Goal: Information Seeking & Learning: Check status

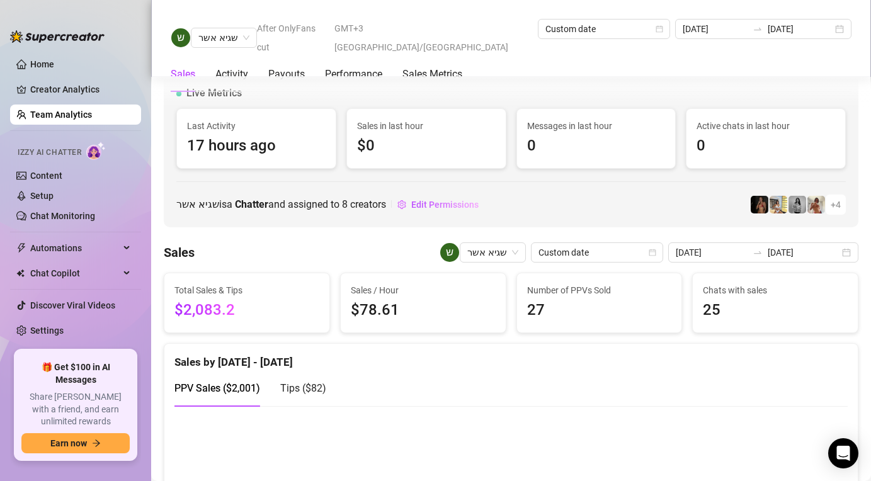
scroll to position [1599, 0]
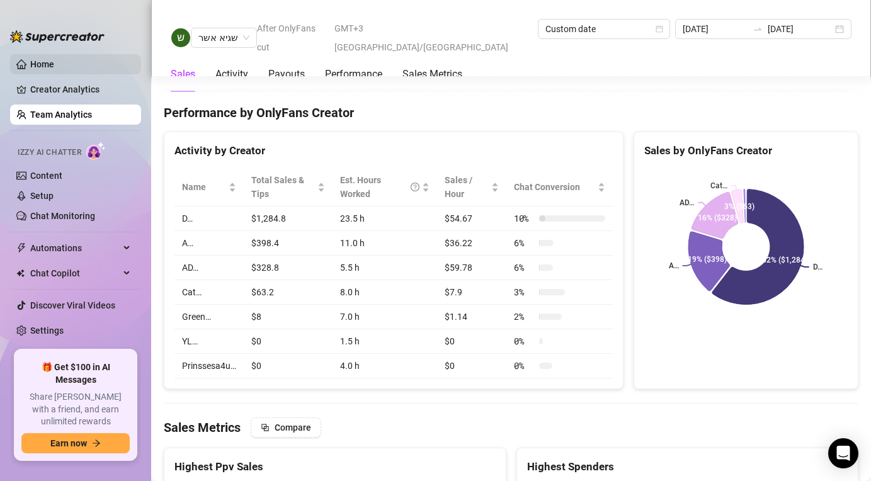
click at [54, 61] on link "Home" at bounding box center [42, 64] width 24 height 10
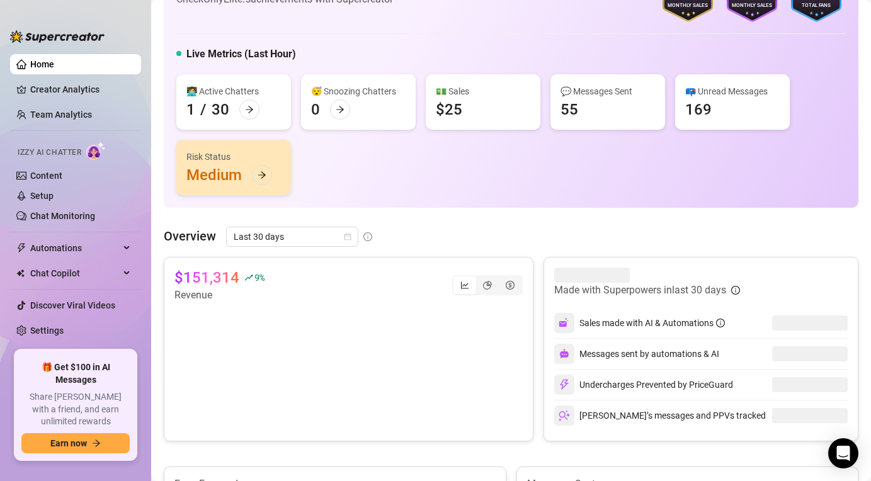
scroll to position [65, 0]
click at [324, 235] on span "Last 30 days" at bounding box center [292, 236] width 117 height 19
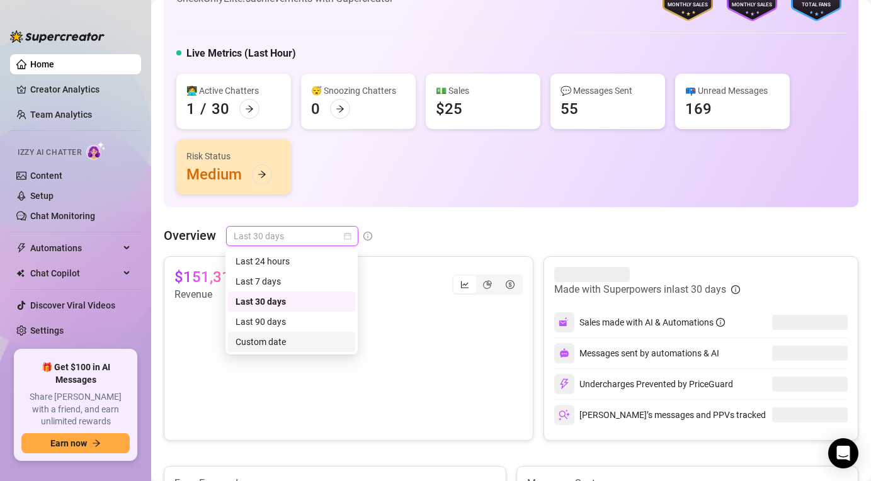
click at [279, 344] on div "Custom date" at bounding box center [291, 342] width 112 height 14
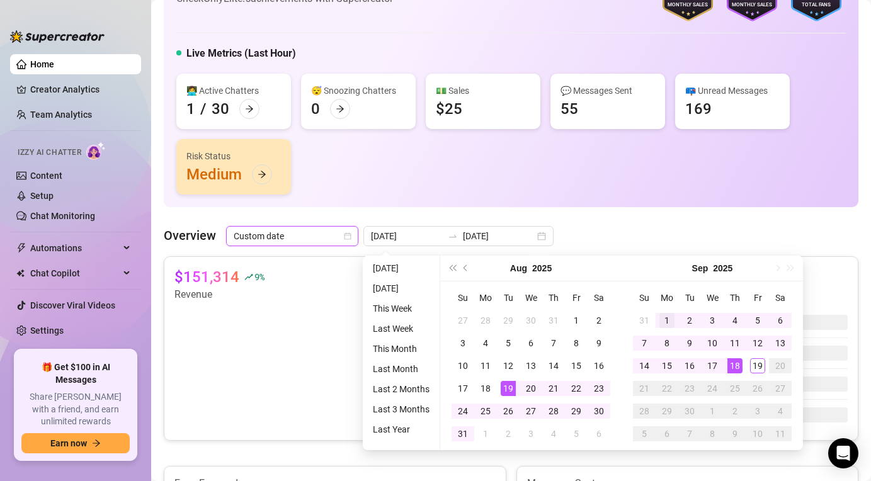
type input "[DATE]"
click at [670, 319] on div "1" at bounding box center [666, 320] width 15 height 15
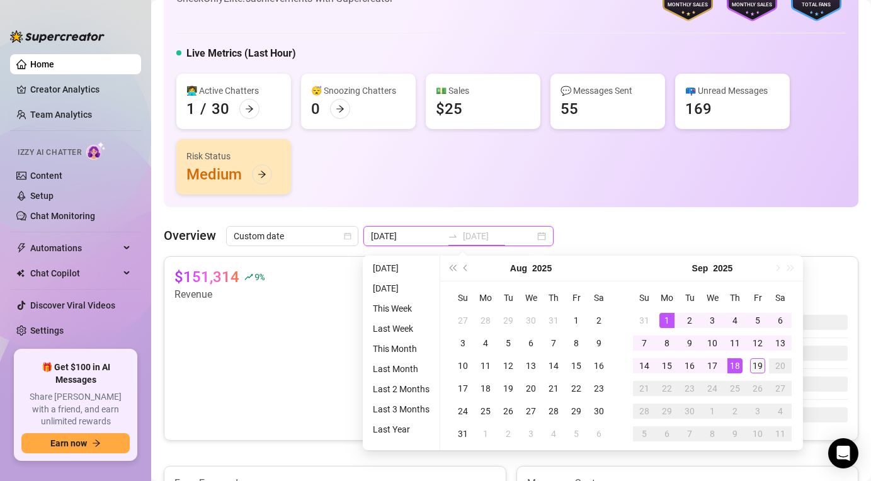
type input "[DATE]"
click at [752, 363] on div "19" at bounding box center [757, 365] width 15 height 15
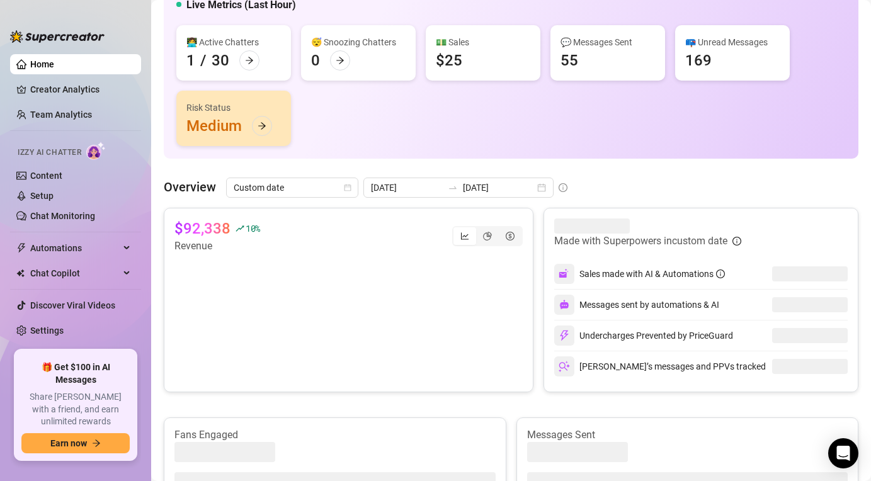
scroll to position [116, 0]
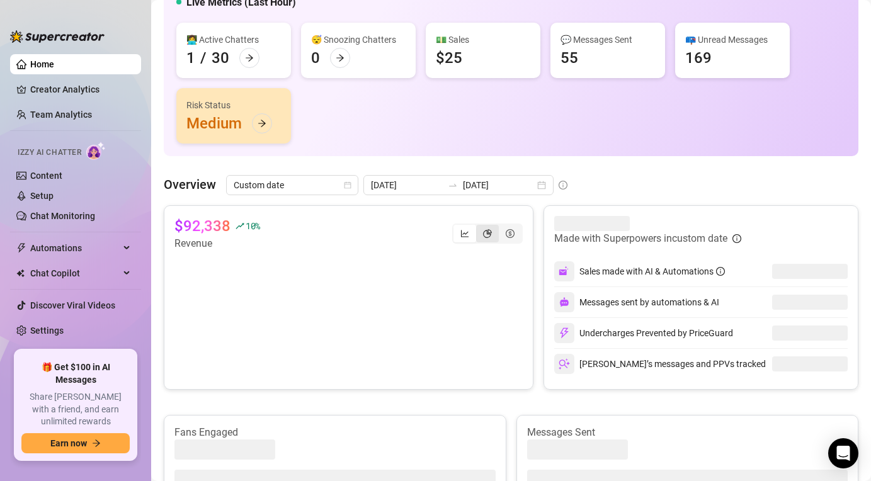
click at [492, 229] on div "segmented control" at bounding box center [487, 234] width 23 height 18
click at [479, 227] on input "segmented control" at bounding box center [479, 227] width 0 height 0
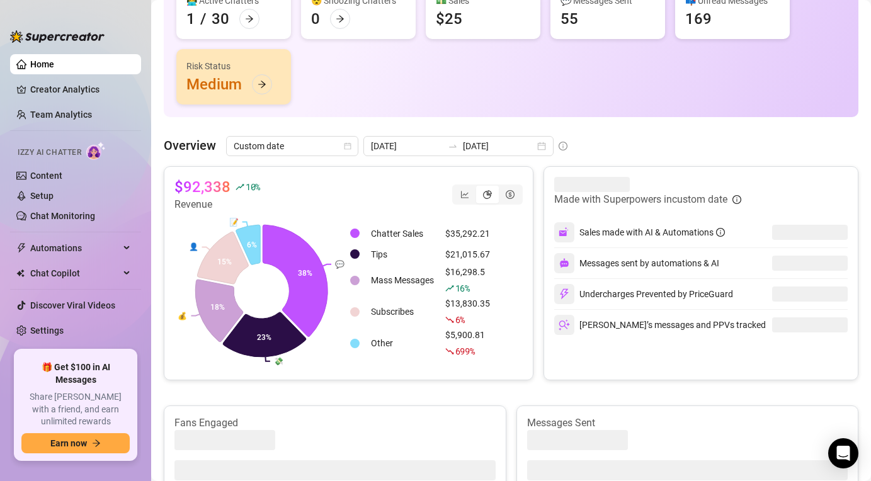
scroll to position [161, 0]
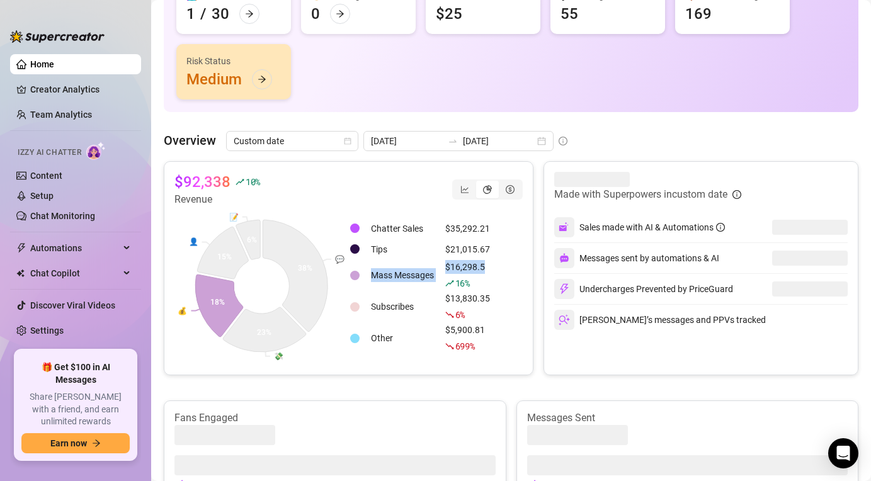
drag, startPoint x: 491, startPoint y: 267, endPoint x: 439, endPoint y: 268, distance: 52.3
click at [439, 268] on tr "Mass Messages $16,298.5 16 %" at bounding box center [422, 275] width 145 height 30
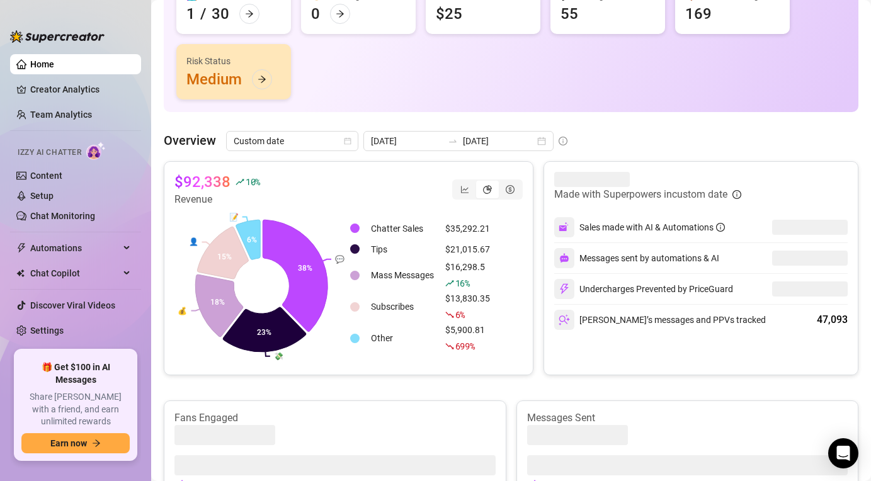
click at [506, 290] on div "Chatter Sales $35,292.21 Tips $21,015.67 Mass Messages $16,298.5 16 % Subscribe…" at bounding box center [436, 285] width 174 height 157
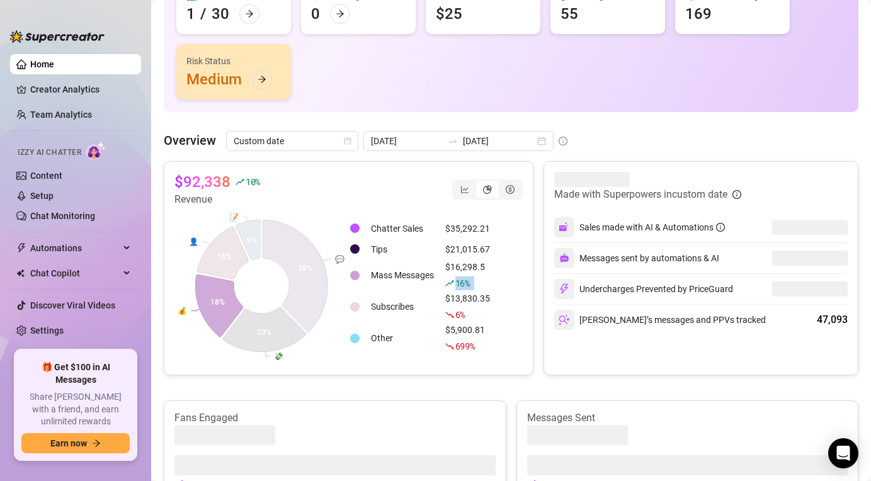
drag, startPoint x: 497, startPoint y: 268, endPoint x: 434, endPoint y: 290, distance: 66.7
click at [434, 290] on div "Chatter Sales $35,292.21 Tips $21,015.67 Mass Messages $16,298.5 16 % Subscribe…" at bounding box center [436, 285] width 174 height 157
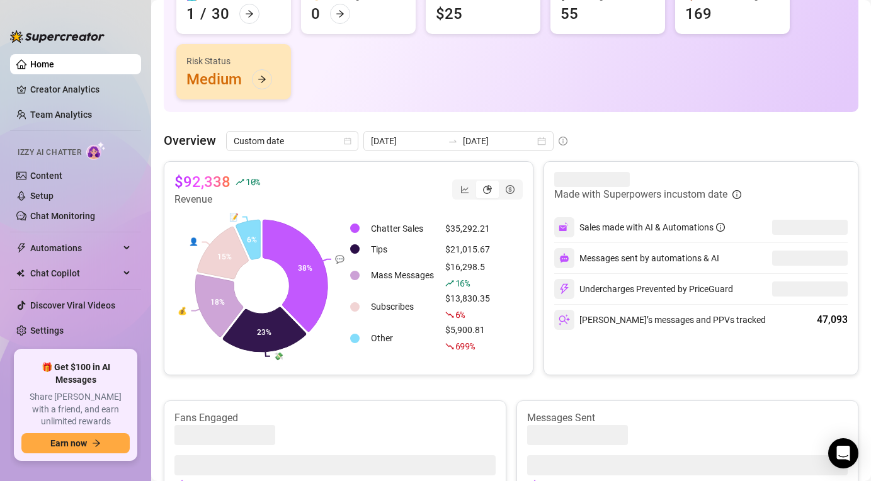
click at [509, 302] on div "Chatter Sales $35,292.21 Tips $21,015.67 Mass Messages $16,298.5 16 % Subscribe…" at bounding box center [436, 285] width 174 height 157
click at [459, 188] on div "segmented control" at bounding box center [464, 190] width 23 height 18
click at [457, 183] on input "segmented control" at bounding box center [457, 183] width 0 height 0
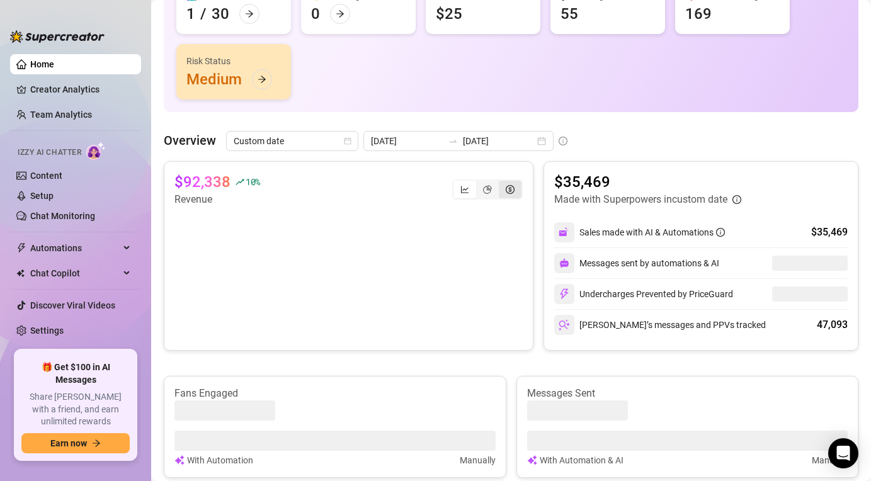
click at [504, 188] on div "segmented control" at bounding box center [510, 190] width 23 height 18
click at [502, 183] on input "segmented control" at bounding box center [502, 183] width 0 height 0
click at [497, 189] on div "segmented control" at bounding box center [487, 190] width 23 height 18
click at [479, 183] on input "segmented control" at bounding box center [479, 183] width 0 height 0
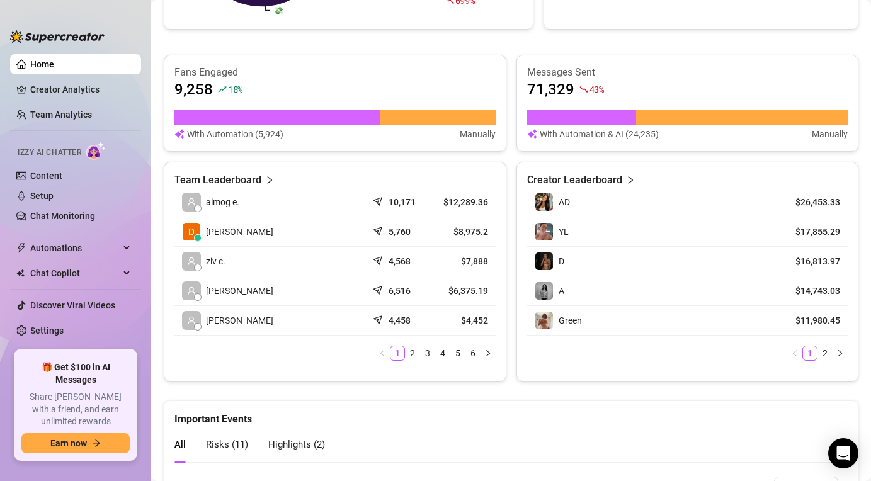
scroll to position [508, 0]
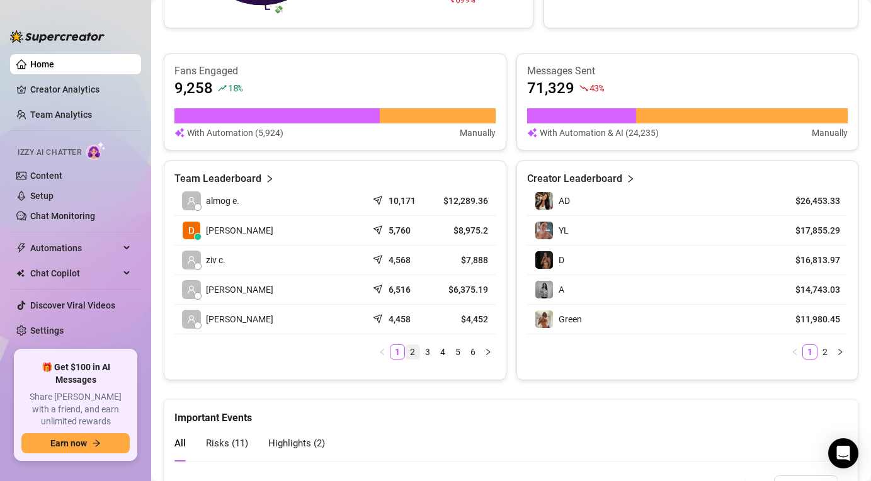
click at [412, 356] on link "2" at bounding box center [413, 352] width 14 height 14
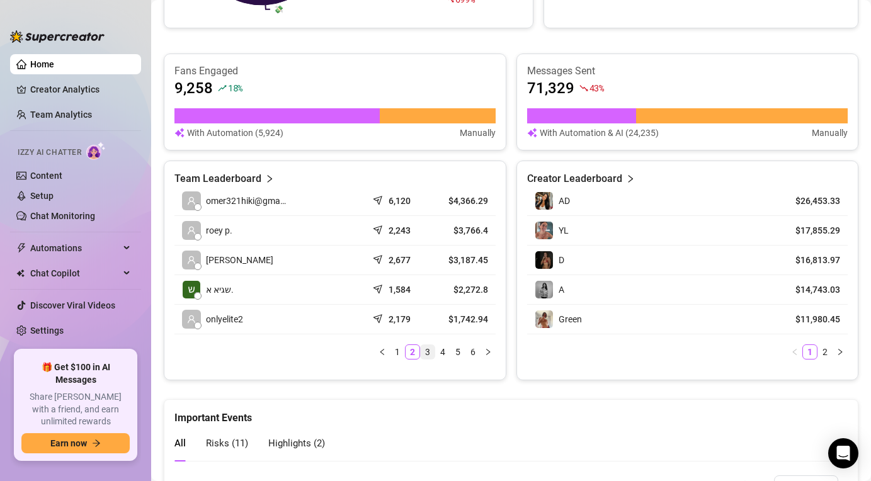
click at [427, 349] on link "3" at bounding box center [428, 352] width 14 height 14
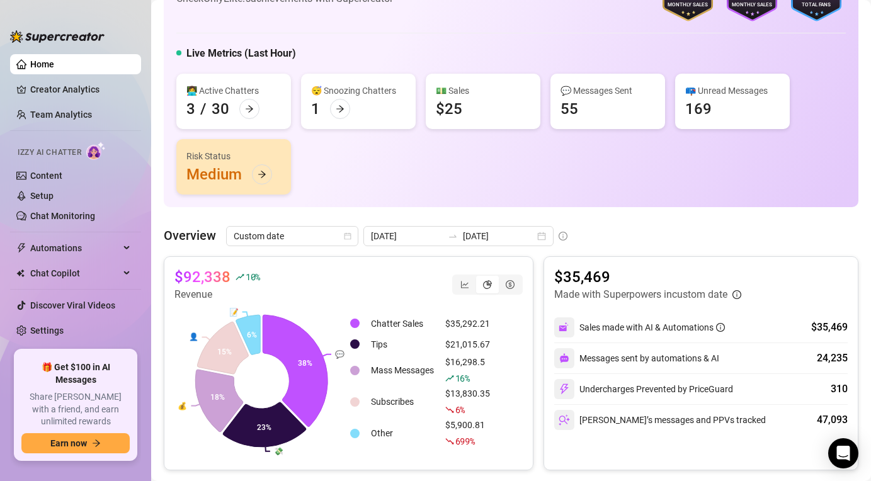
scroll to position [0, 0]
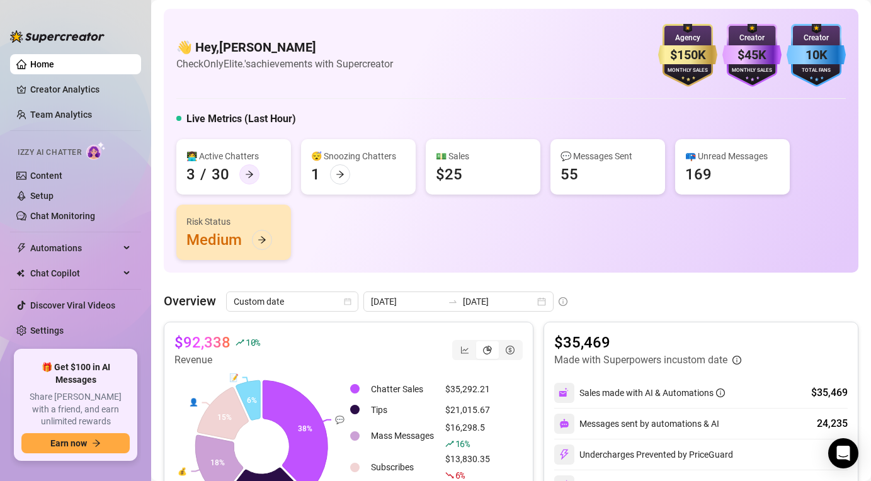
click at [251, 172] on icon "arrow-right" at bounding box center [249, 174] width 9 height 9
